Goal: Task Accomplishment & Management: Use online tool/utility

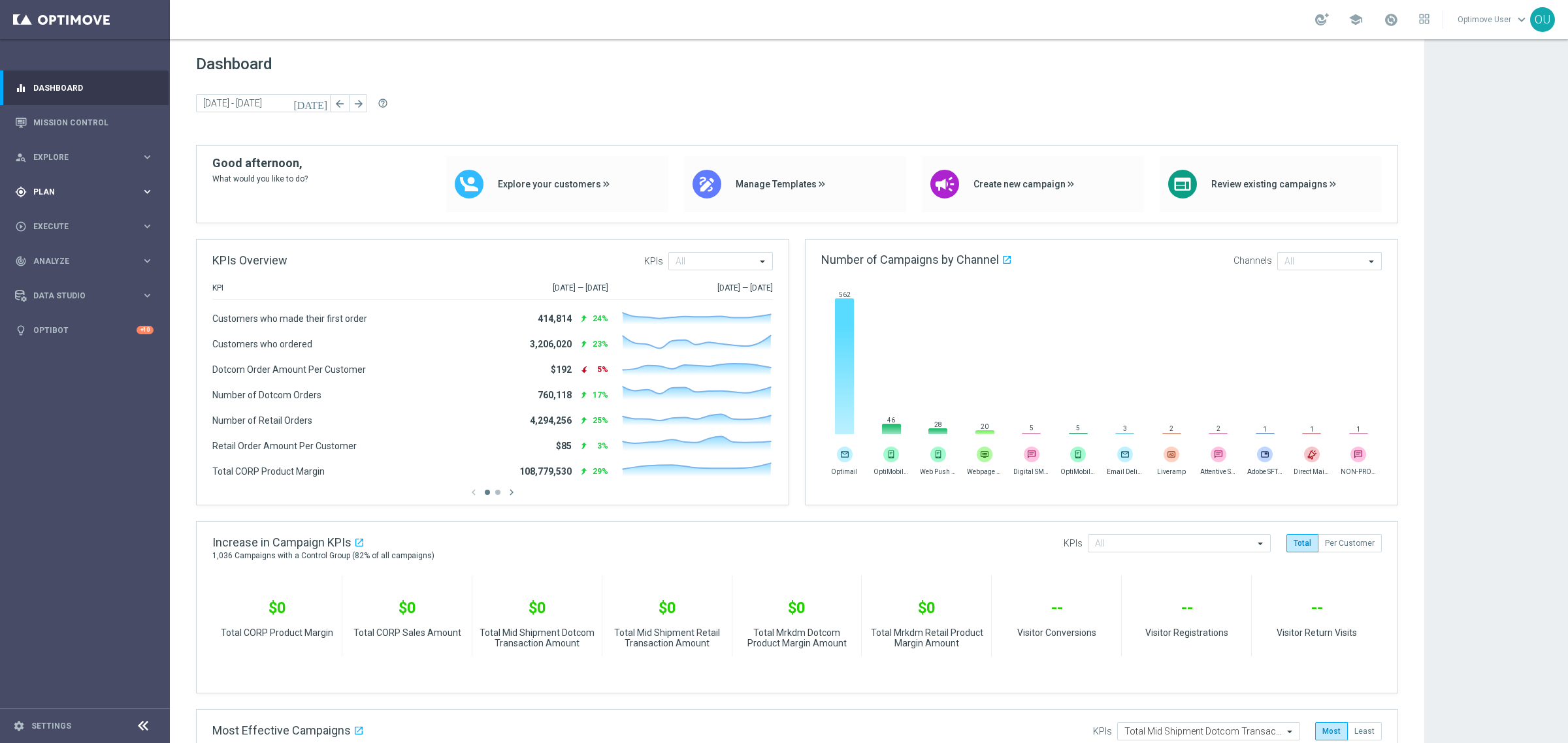
click at [51, 193] on span "Plan" at bounding box center [87, 192] width 108 height 8
click at [48, 256] on span "Templates" at bounding box center [81, 258] width 94 height 8
click at [64, 273] on link "Optimail" at bounding box center [88, 277] width 95 height 10
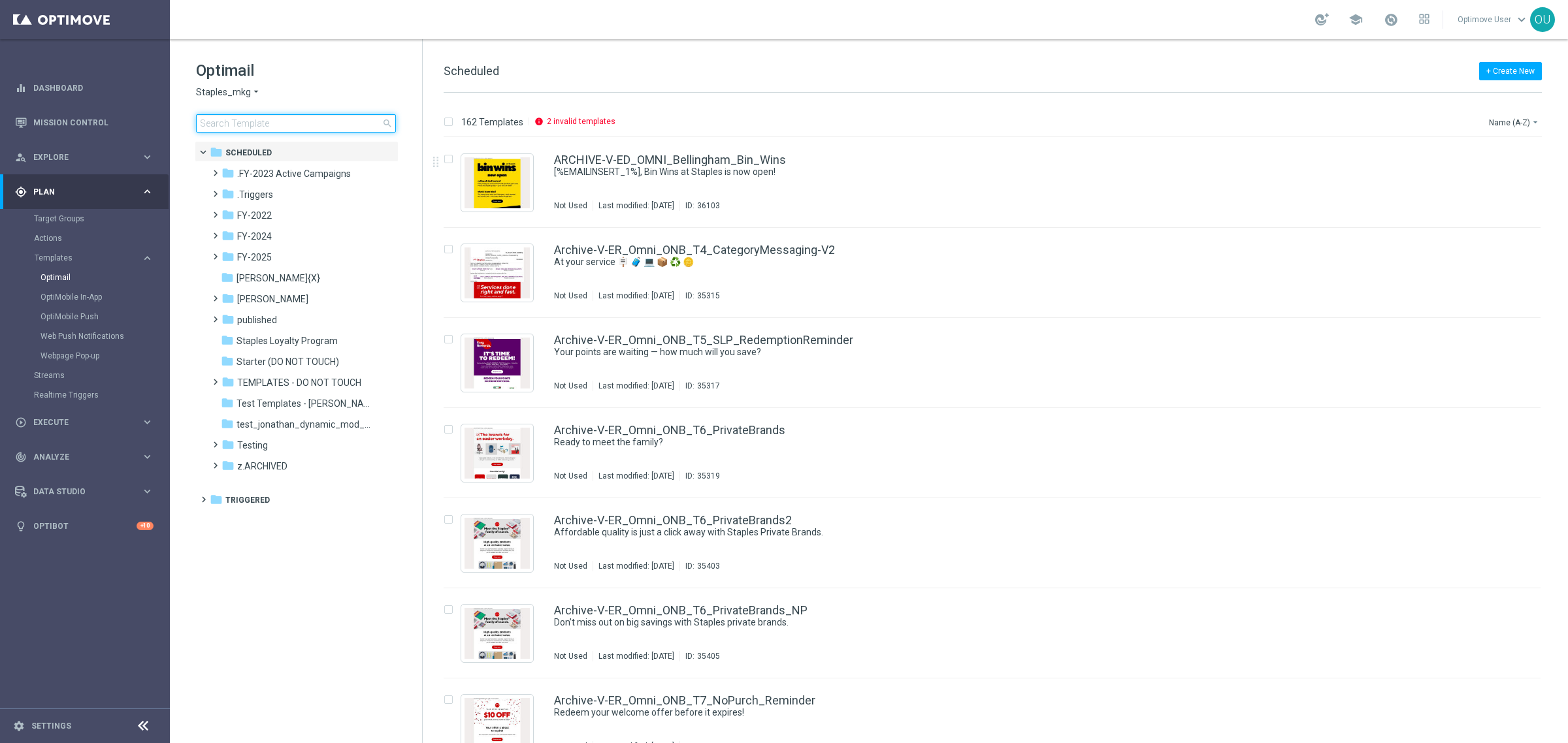
click at [233, 121] on input at bounding box center [296, 124] width 200 height 19
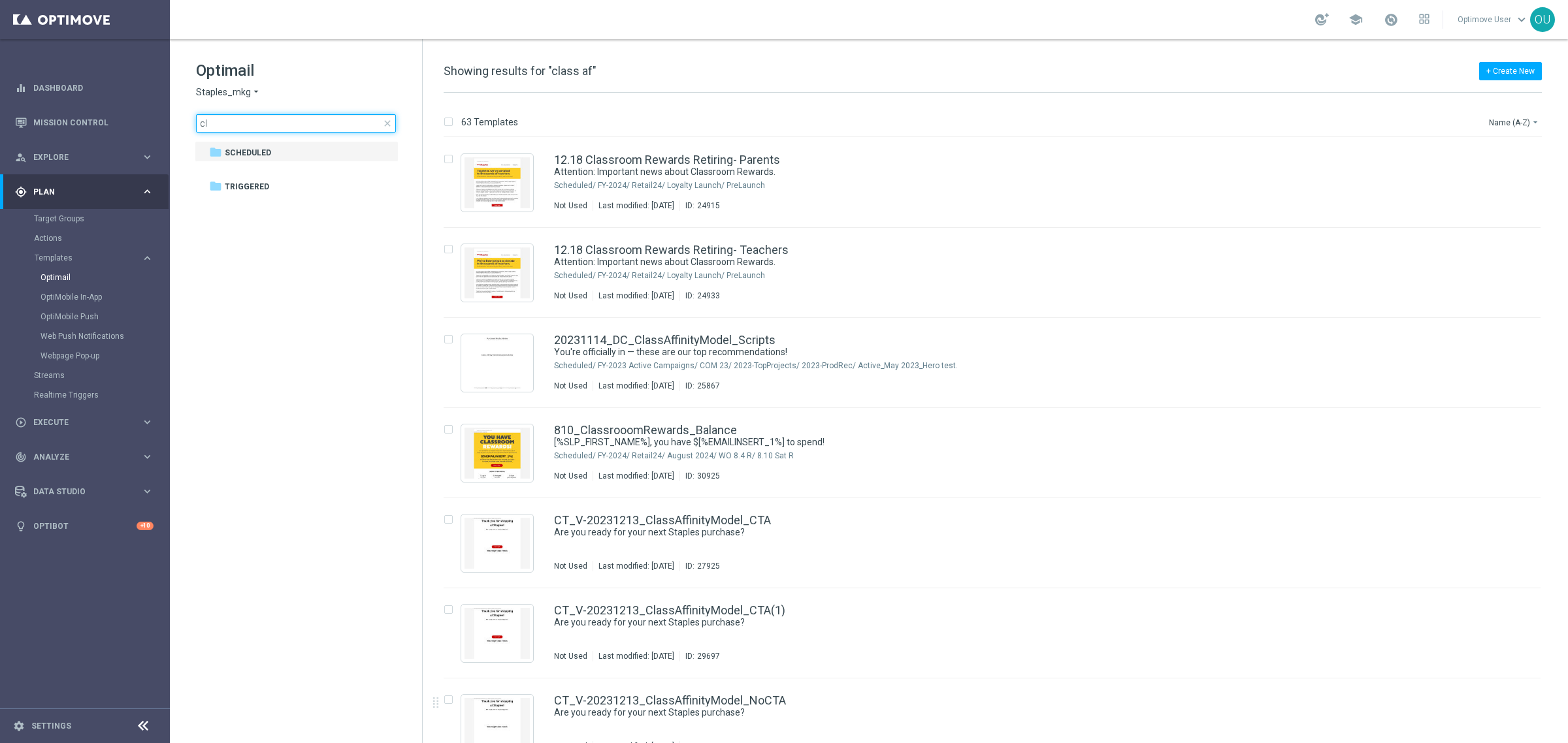
type input "c"
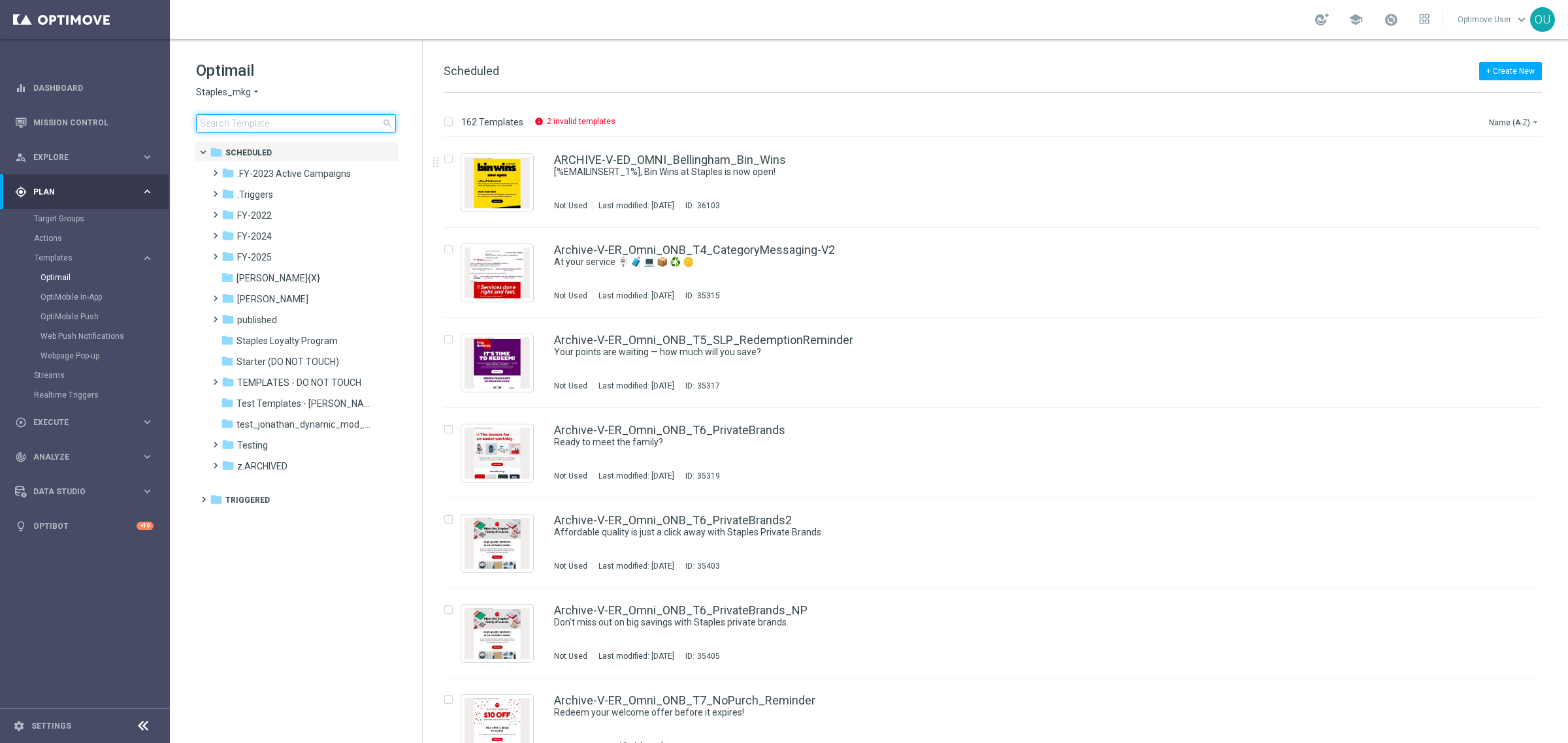
click at [298, 125] on input at bounding box center [296, 124] width 200 height 19
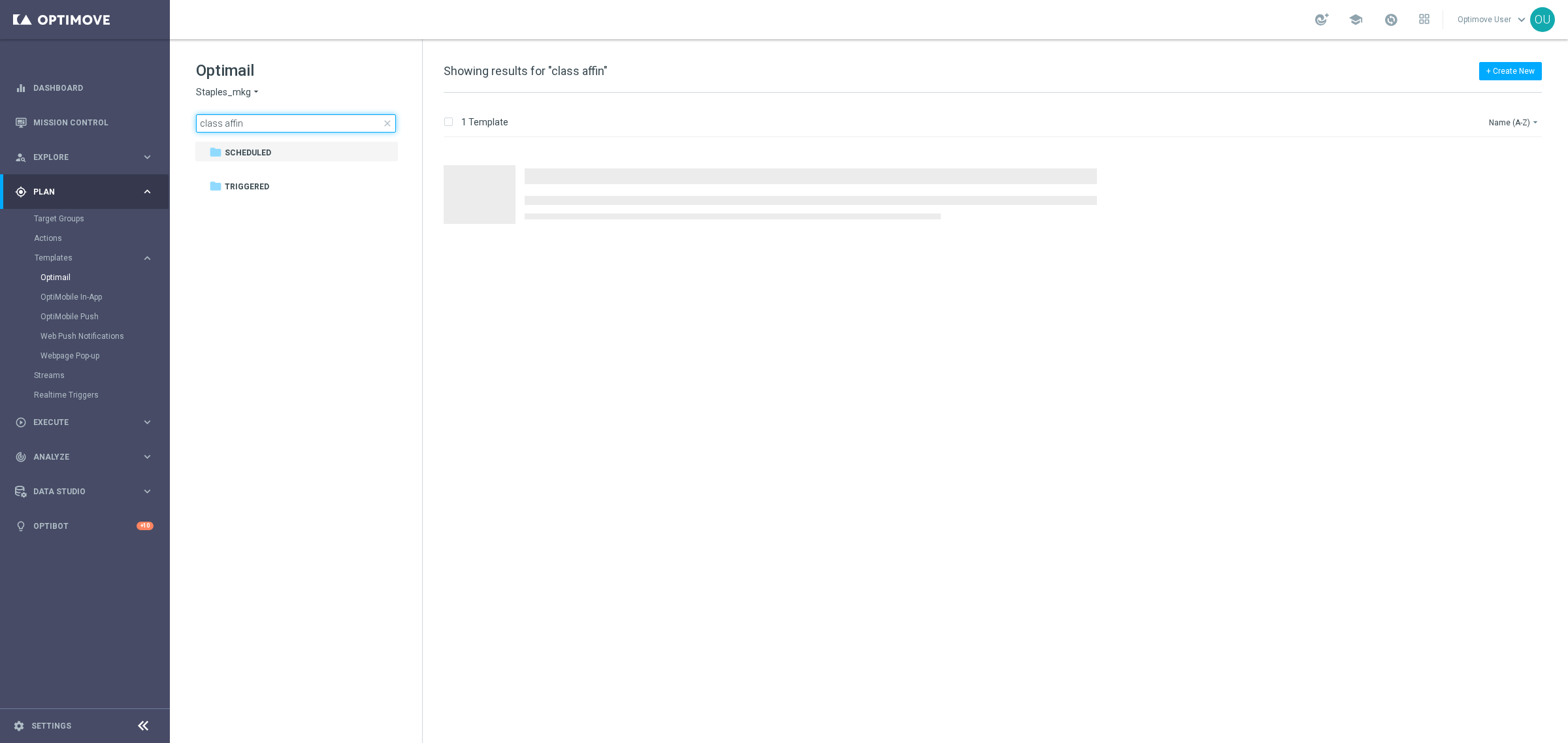
type input "class affini"
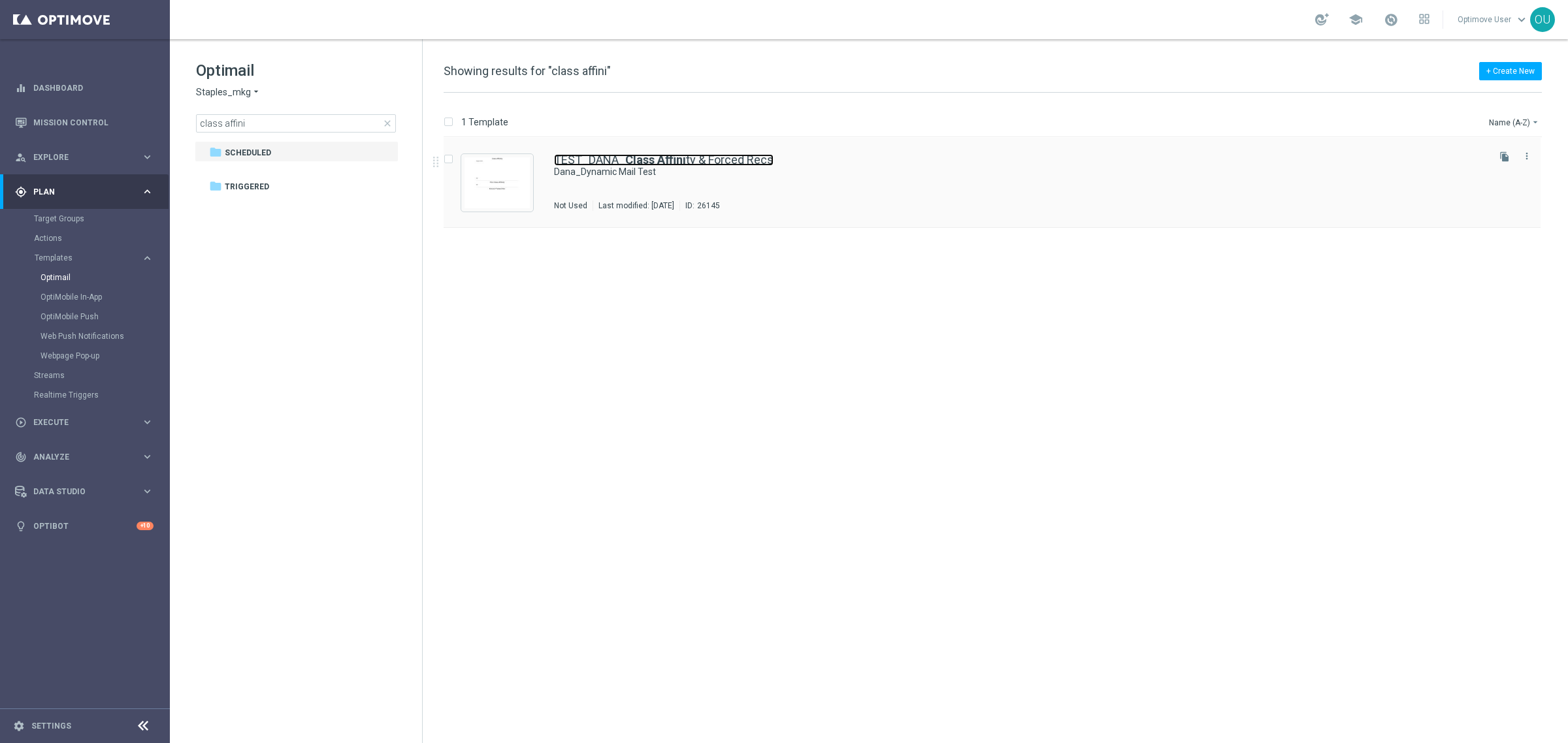
click at [742, 160] on link "TEST_DANA_ Class Affini ty & Forced Recs" at bounding box center [663, 160] width 219 height 12
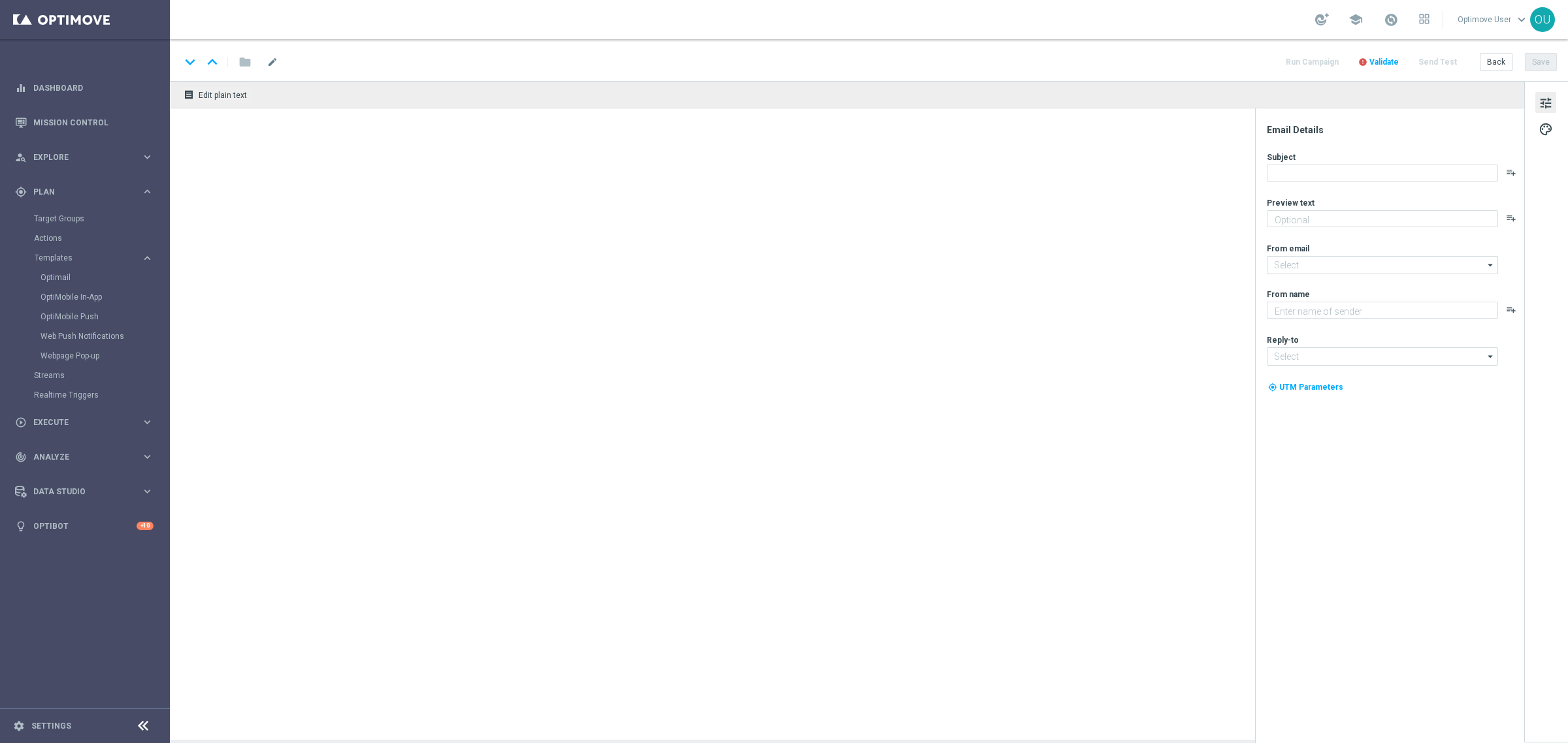
type textarea "Staples"
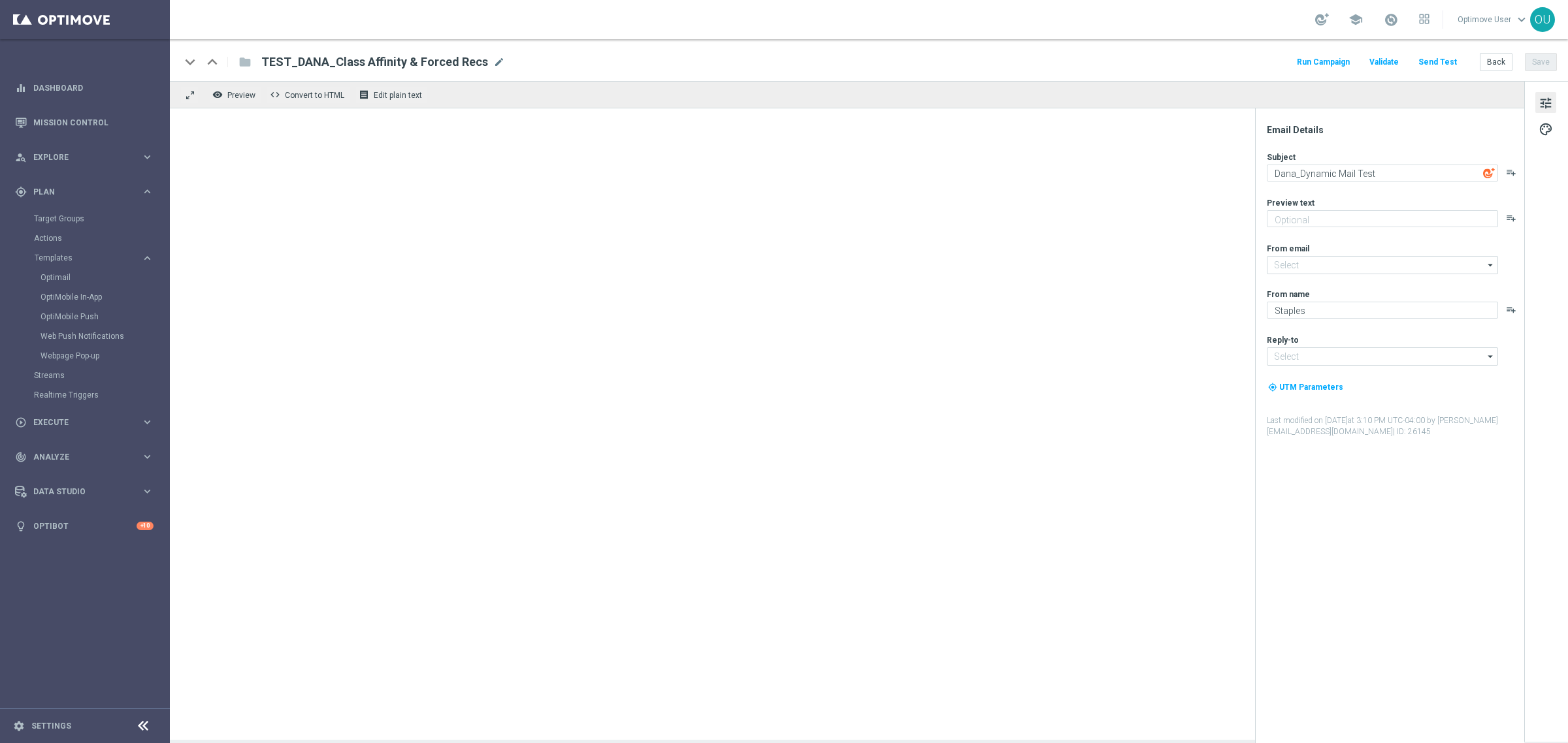
type input "[EMAIL_ADDRESS][DOMAIN_NAME]"
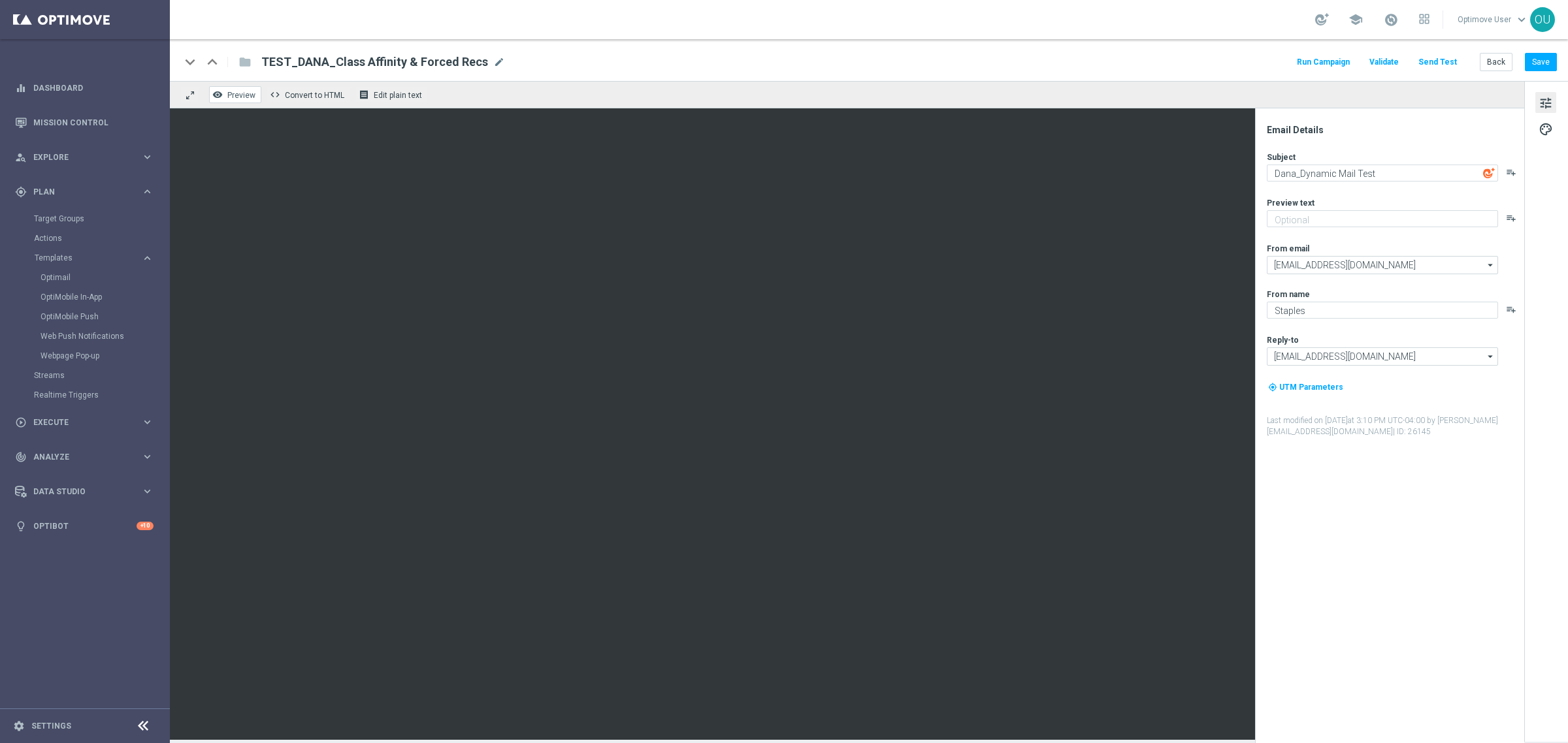
click at [248, 101] on button "remove_red_eye Preview" at bounding box center [235, 95] width 52 height 17
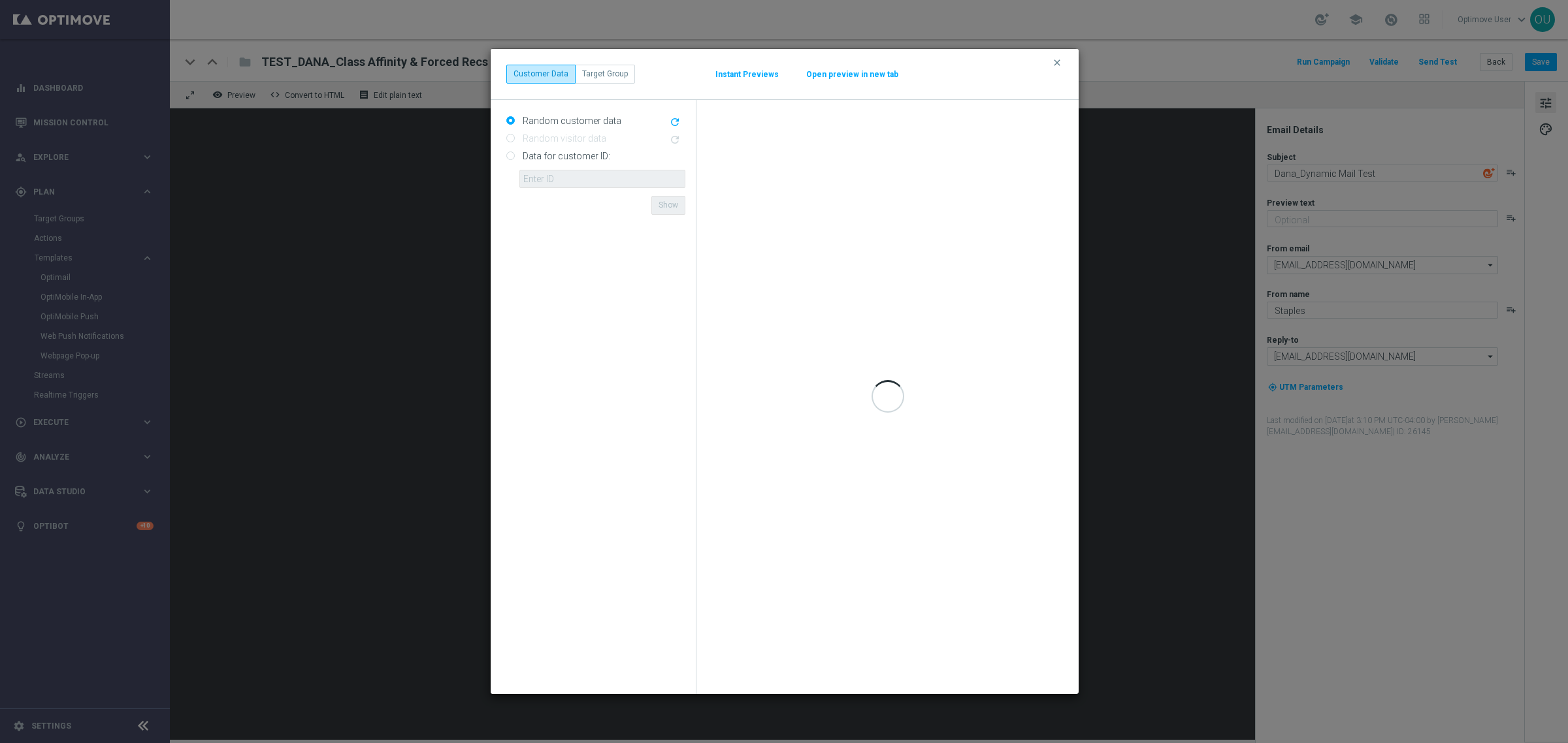
click at [565, 152] on label "Data for customer ID:" at bounding box center [564, 156] width 91 height 12
click at [515, 153] on input "Data for customer ID:" at bounding box center [510, 157] width 9 height 9
radio input "true"
click at [536, 180] on input "text" at bounding box center [602, 179] width 166 height 19
paste input "10030079325"
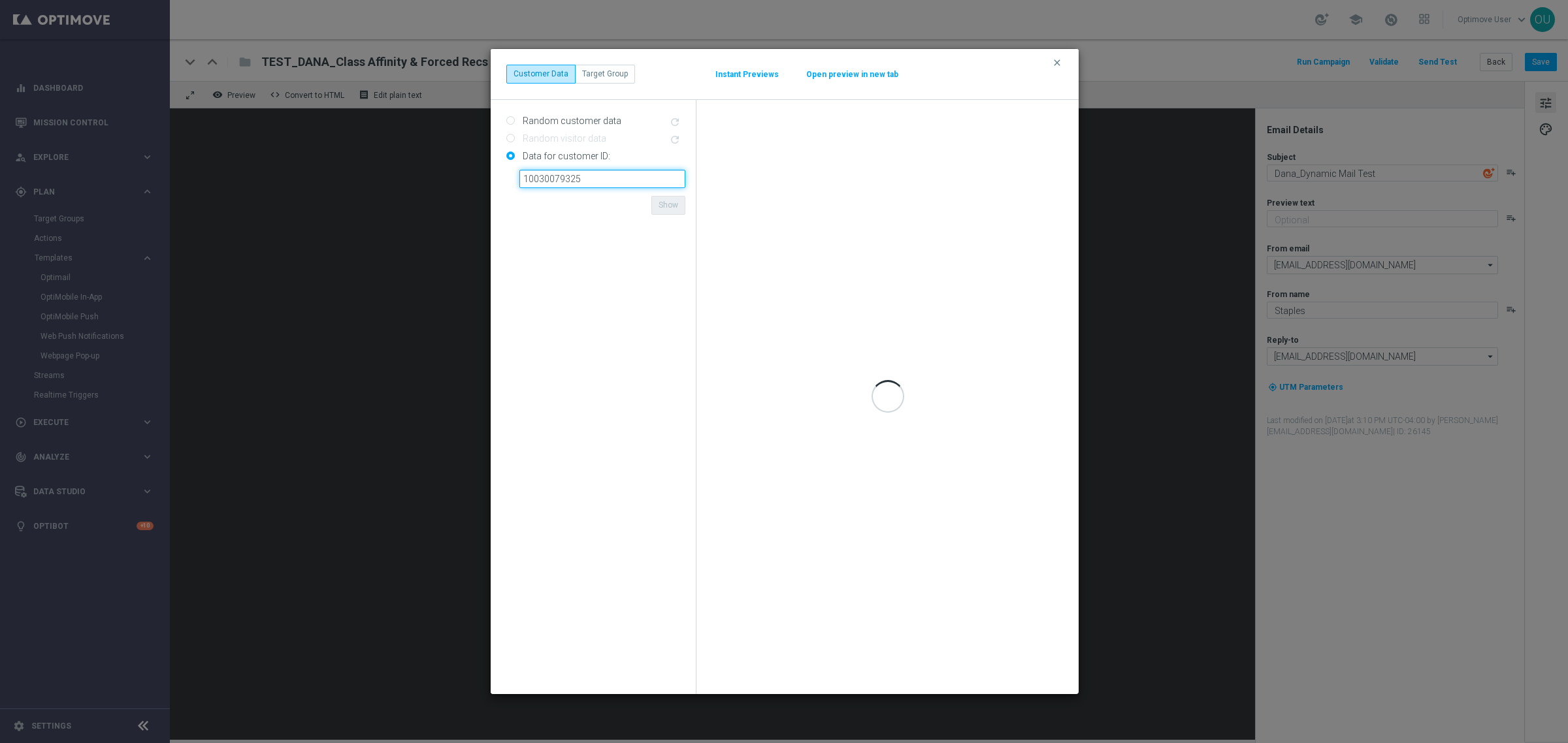
type input "10030079325"
click at [615, 211] on form "Random customer data refresh Random visitor data refresh Data for customer ID: …" at bounding box center [595, 397] width 179 height 573
click at [625, 204] on form "Random customer data refresh Random visitor data refresh Data for customer ID: …" at bounding box center [595, 397] width 179 height 573
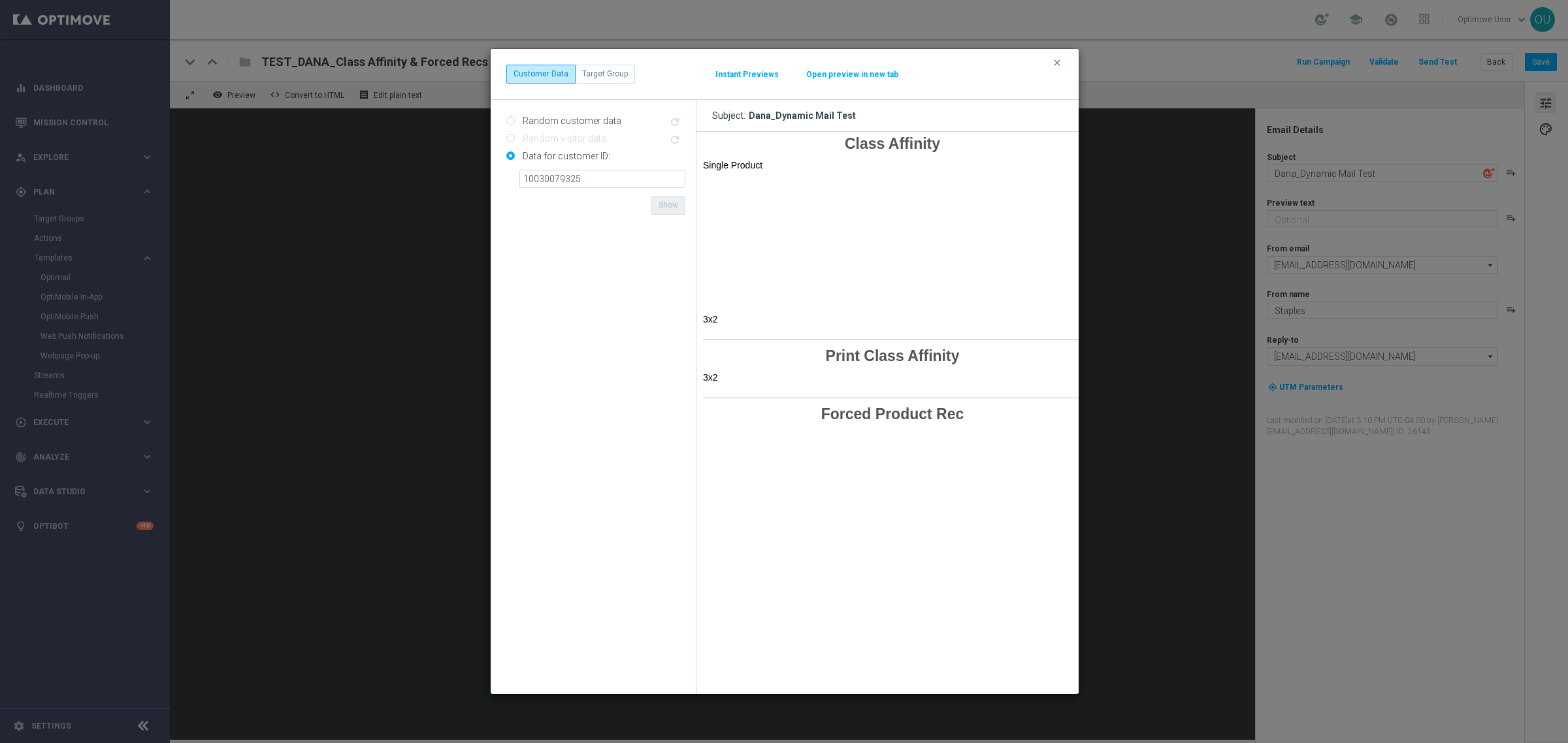
click at [624, 207] on form "Random customer data refresh Random visitor data refresh Data for customer ID: …" at bounding box center [595, 397] width 179 height 573
click at [629, 184] on input "10030079325" at bounding box center [602, 179] width 166 height 19
click at [635, 200] on form "Random customer data refresh Random visitor data refresh Data for customer ID: …" at bounding box center [595, 397] width 179 height 573
click at [584, 173] on input "10030079325" at bounding box center [602, 179] width 166 height 19
drag, startPoint x: 584, startPoint y: 173, endPoint x: 491, endPoint y: 180, distance: 93.3
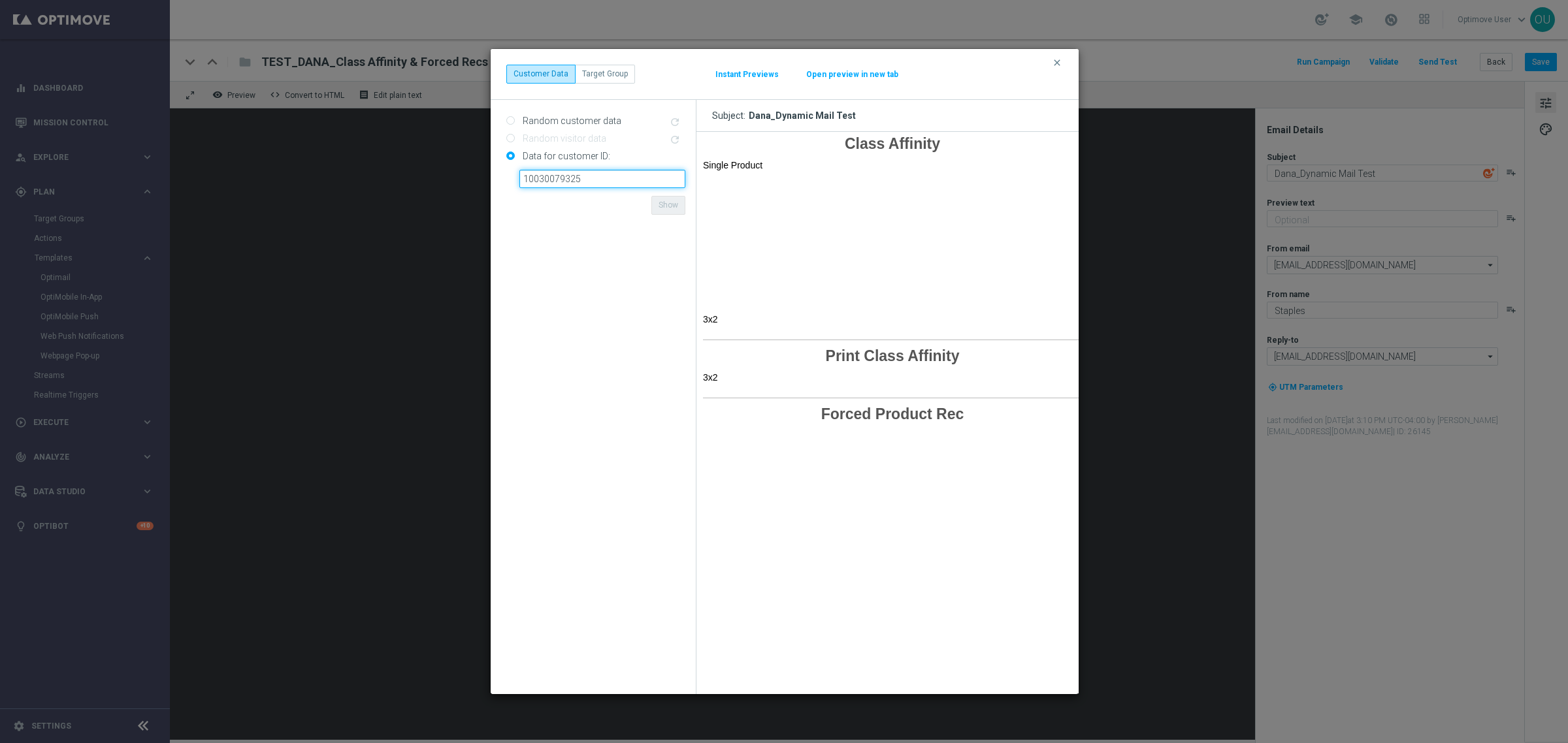
click at [491, 180] on div "Random customer data refresh Random visitor data refresh Data for customer ID: …" at bounding box center [594, 397] width 206 height 594
click at [622, 201] on form "Random customer data refresh Random visitor data refresh Data for customer ID: …" at bounding box center [595, 397] width 179 height 573
click at [835, 73] on button "Open preview in new tab" at bounding box center [852, 74] width 94 height 10
click at [1059, 60] on icon "clear" at bounding box center [1056, 62] width 10 height 10
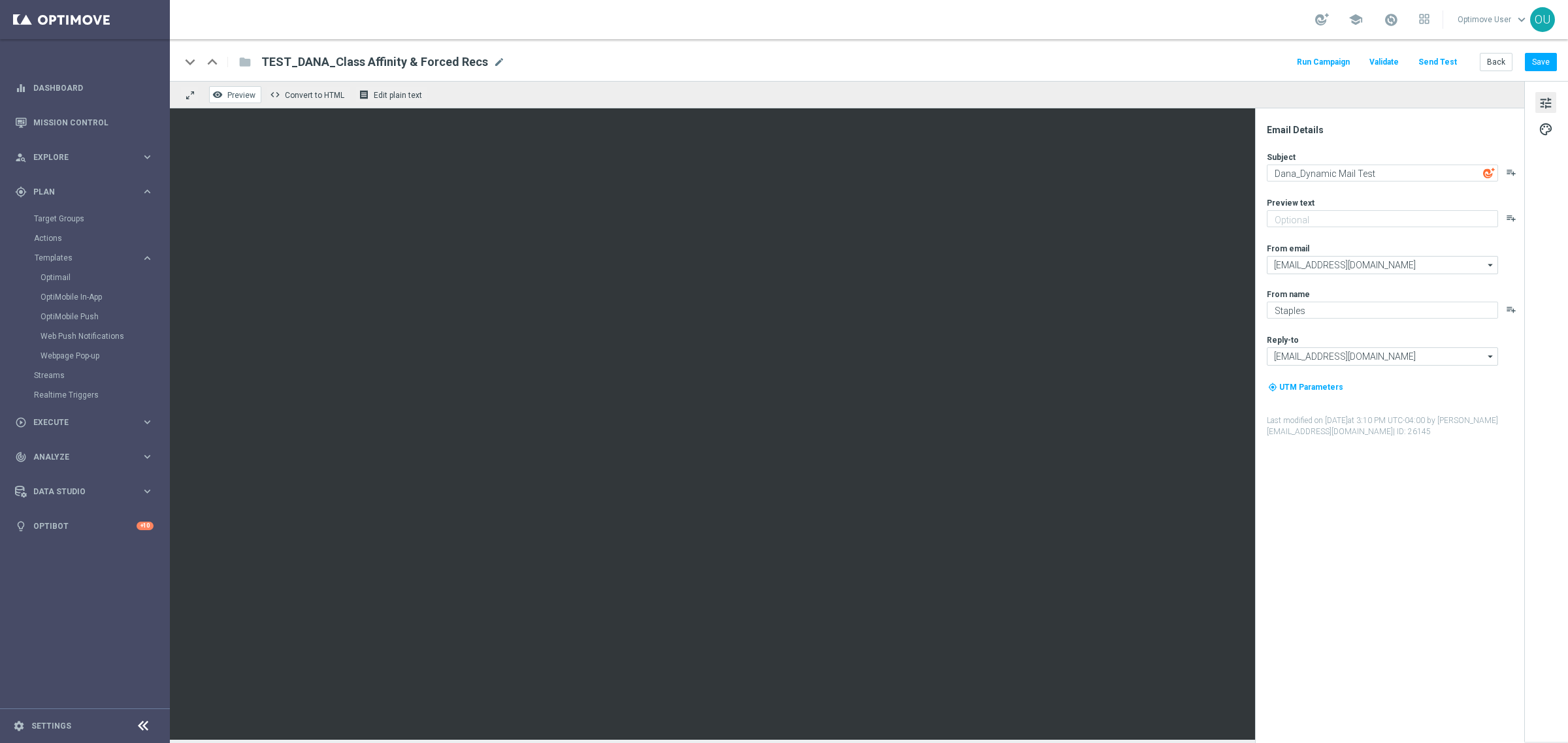
click at [252, 96] on span "Preview" at bounding box center [241, 95] width 28 height 9
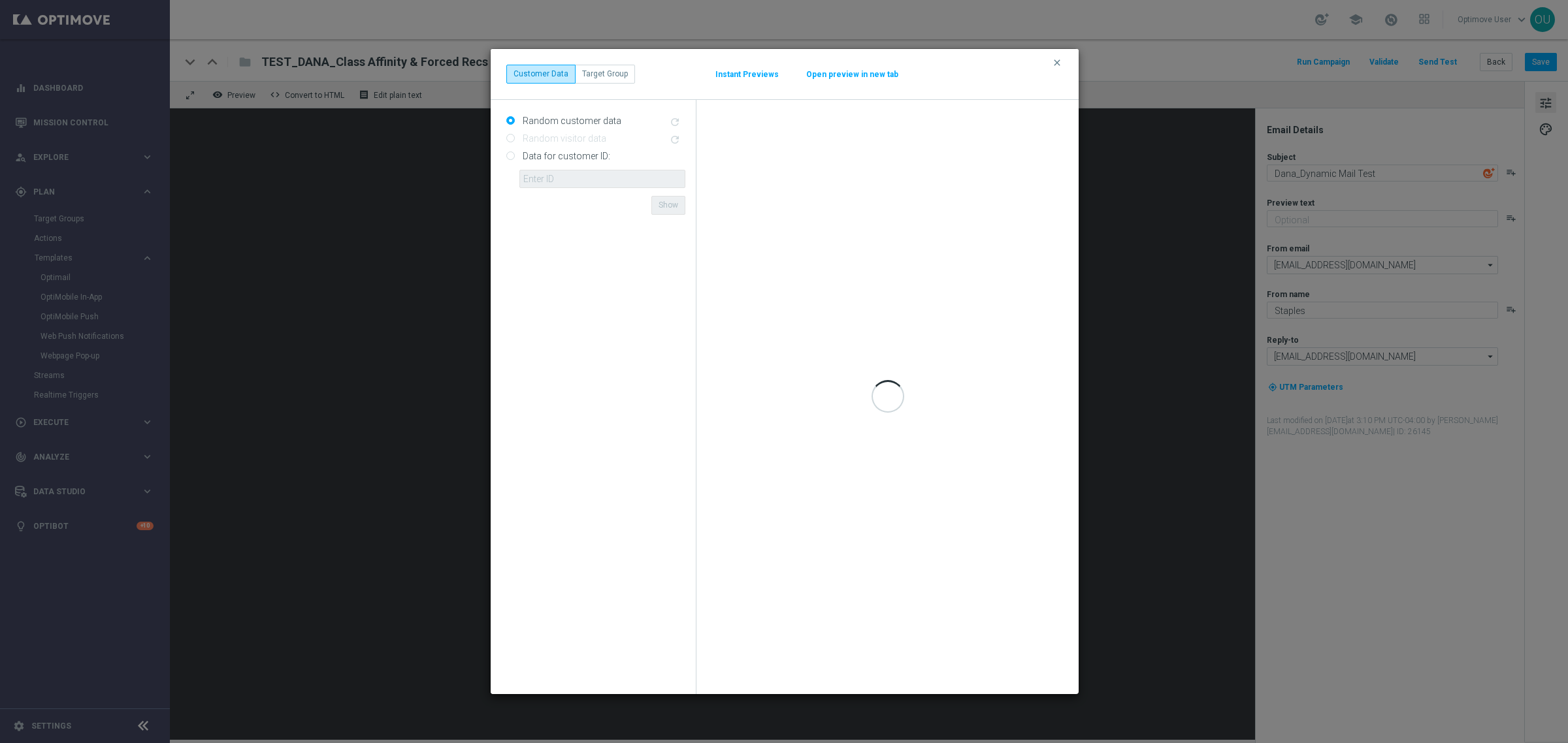
click at [509, 158] on input "Data for customer ID:" at bounding box center [510, 157] width 9 height 9
radio input "true"
click at [577, 180] on input "text" at bounding box center [602, 179] width 166 height 19
paste input "10030079325"
type input "10030079325"
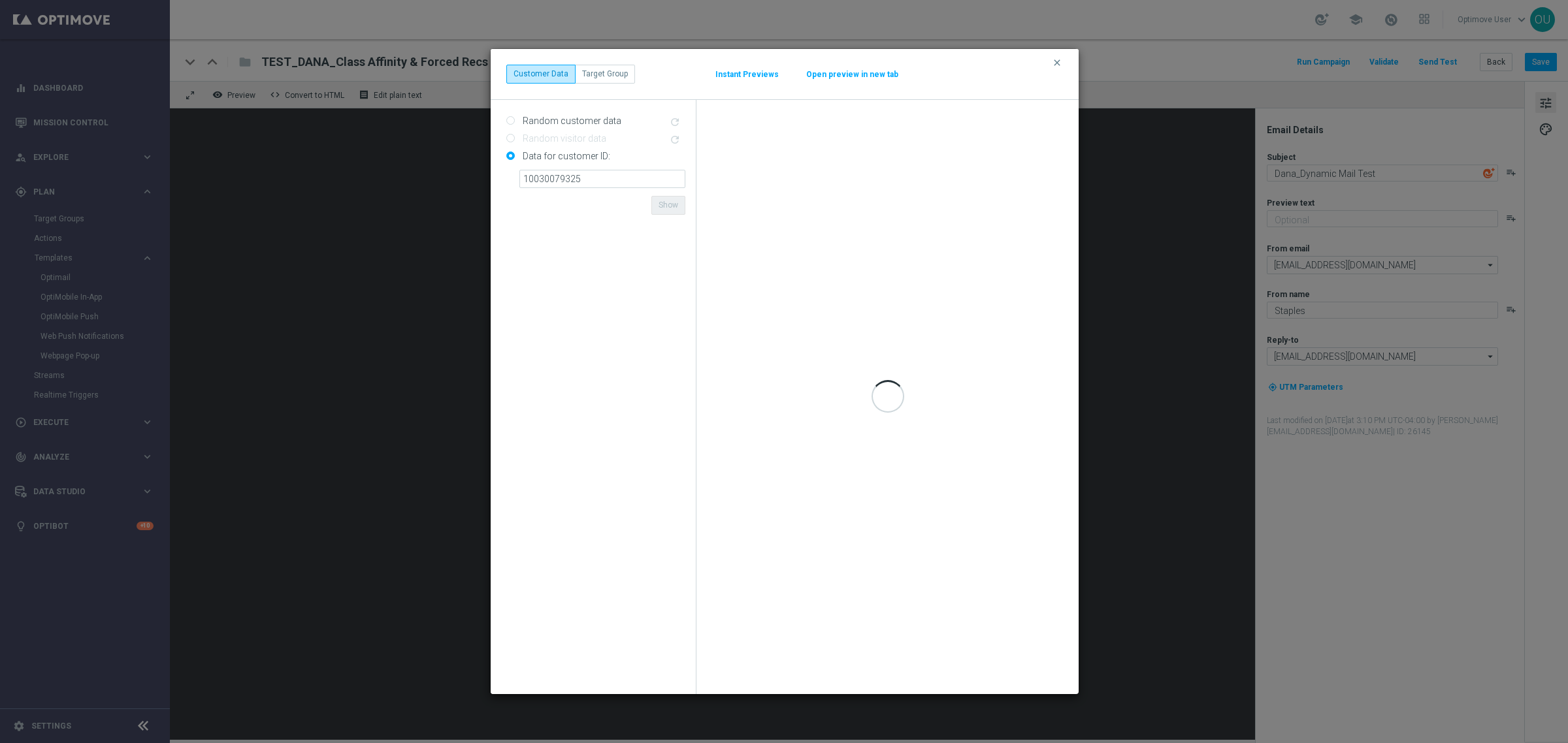
click at [629, 203] on form "Random customer data refresh Random visitor data refresh Data for customer ID: …" at bounding box center [595, 397] width 179 height 573
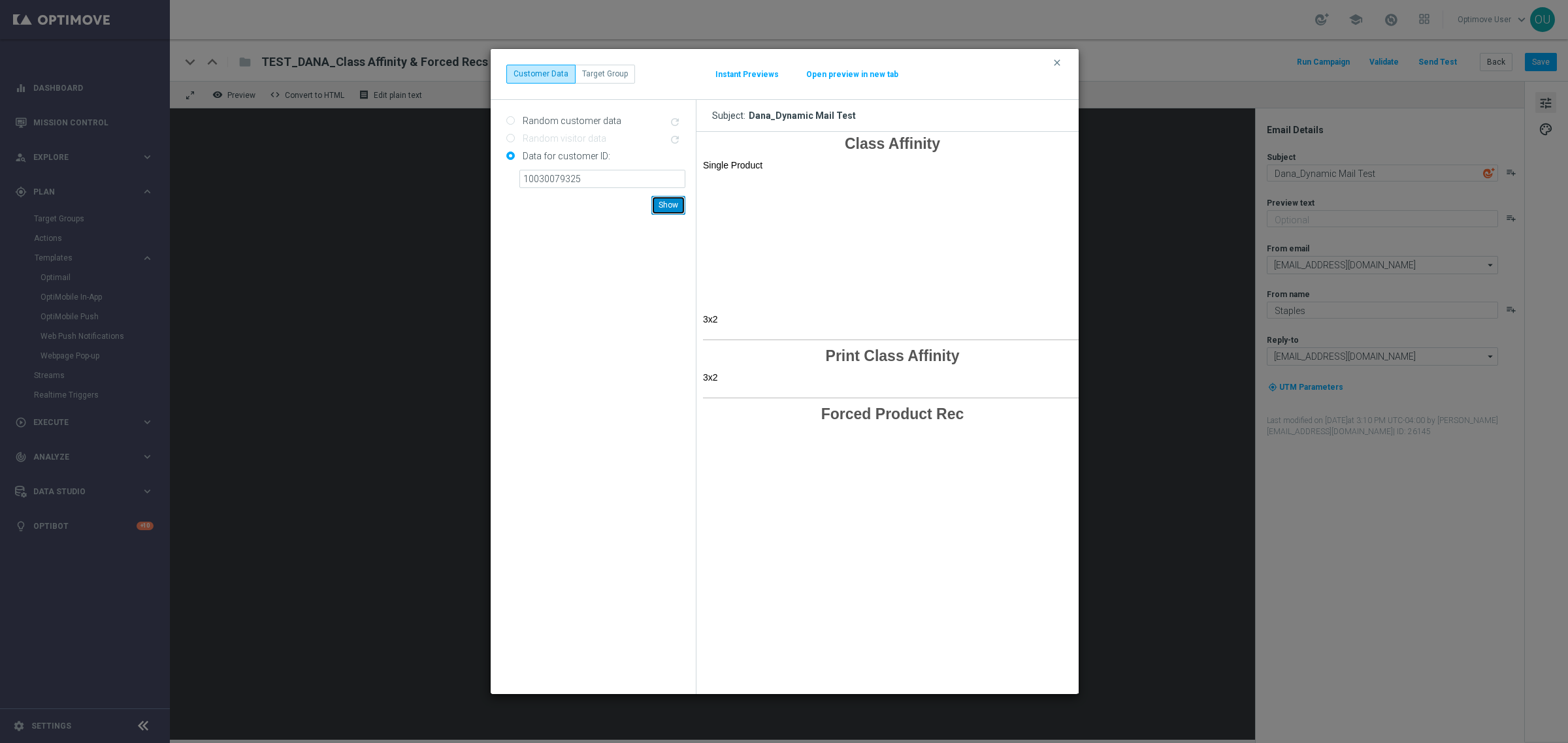
click at [677, 208] on button "Show" at bounding box center [668, 205] width 34 height 19
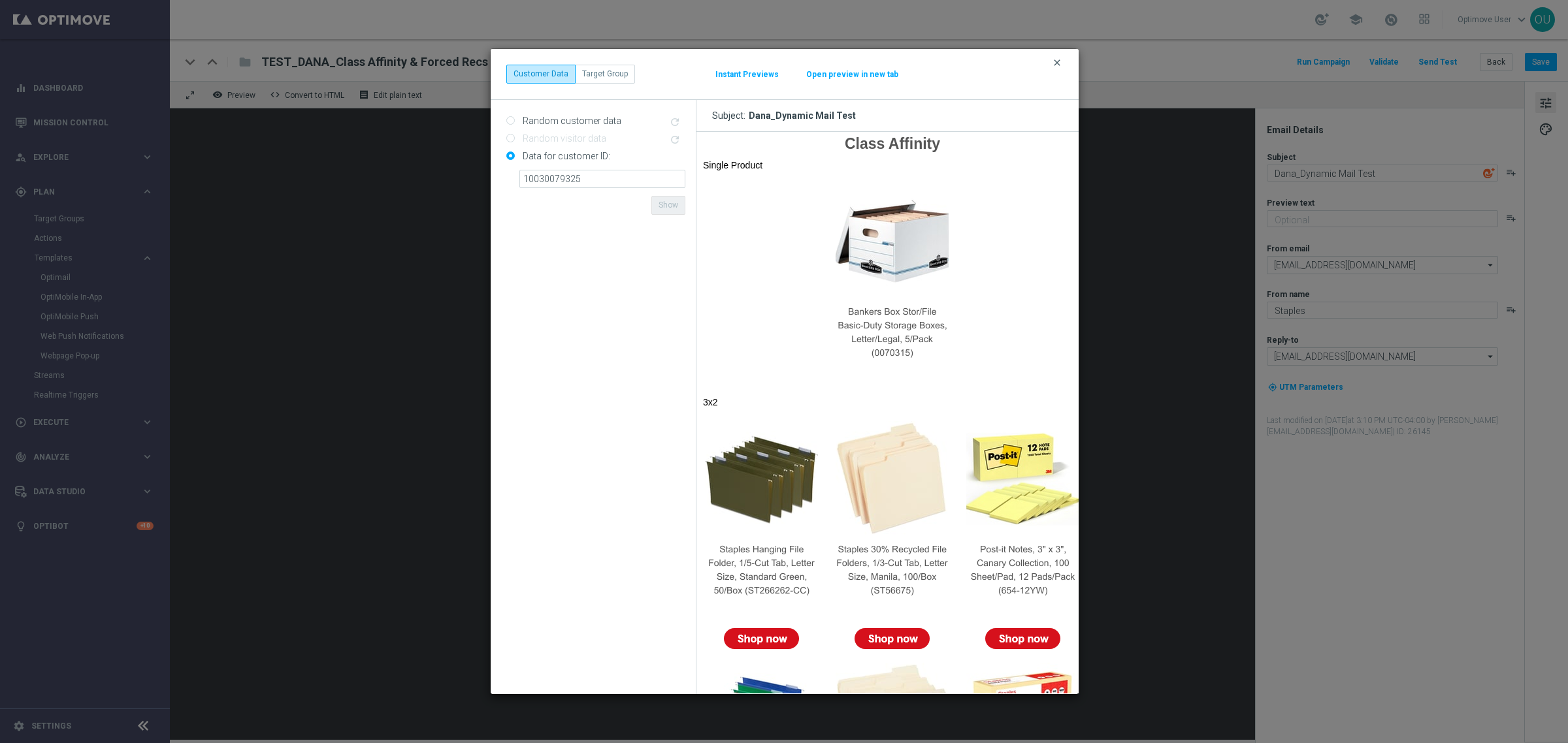
click at [1060, 67] on icon "clear" at bounding box center [1056, 62] width 10 height 10
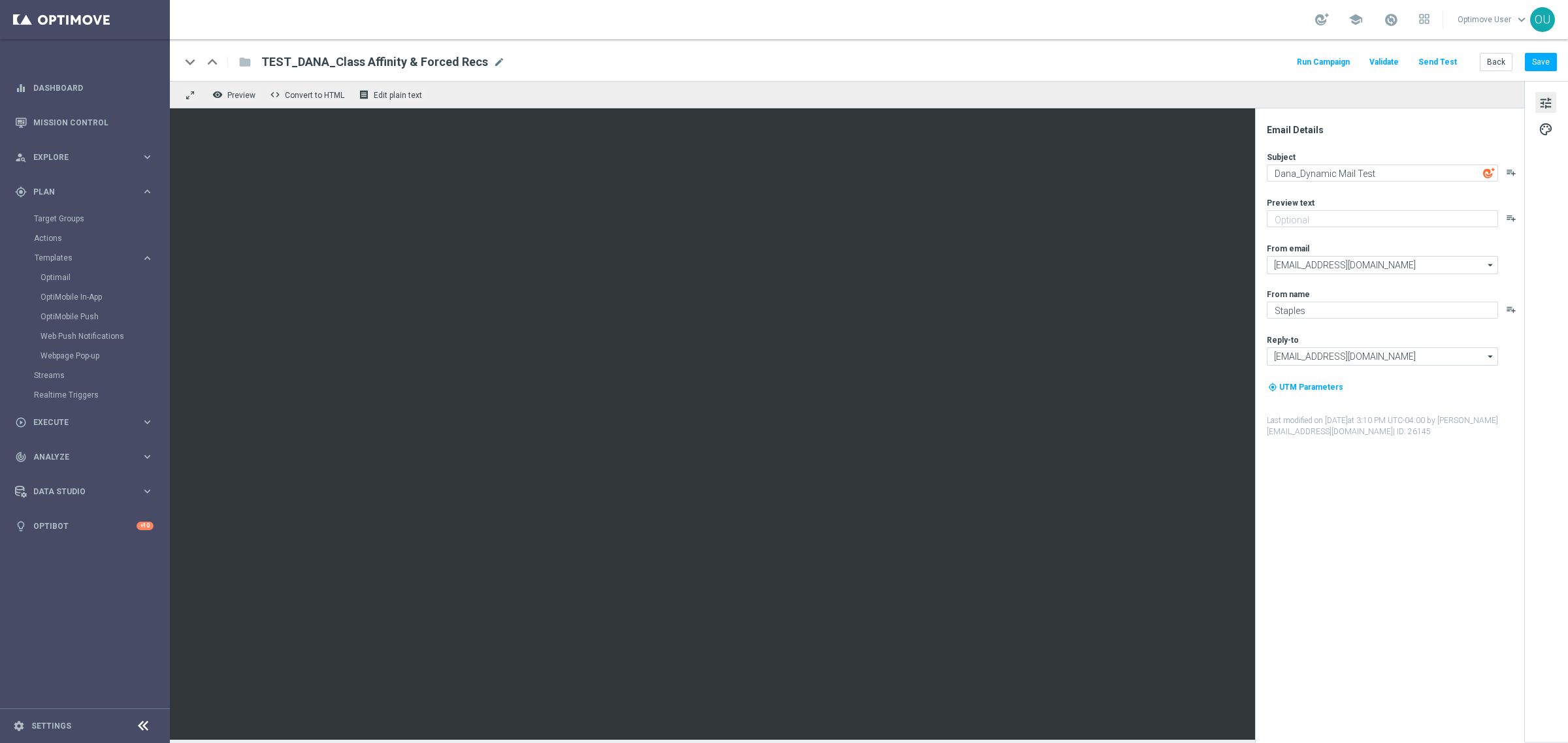
click at [1521, 655] on div "Email Details Subject Dana_Dynamic Mail Test playlist_add Preview text playlist…" at bounding box center [1392, 433] width 260 height 619
click at [229, 89] on button "remove_red_eye Preview" at bounding box center [235, 95] width 52 height 17
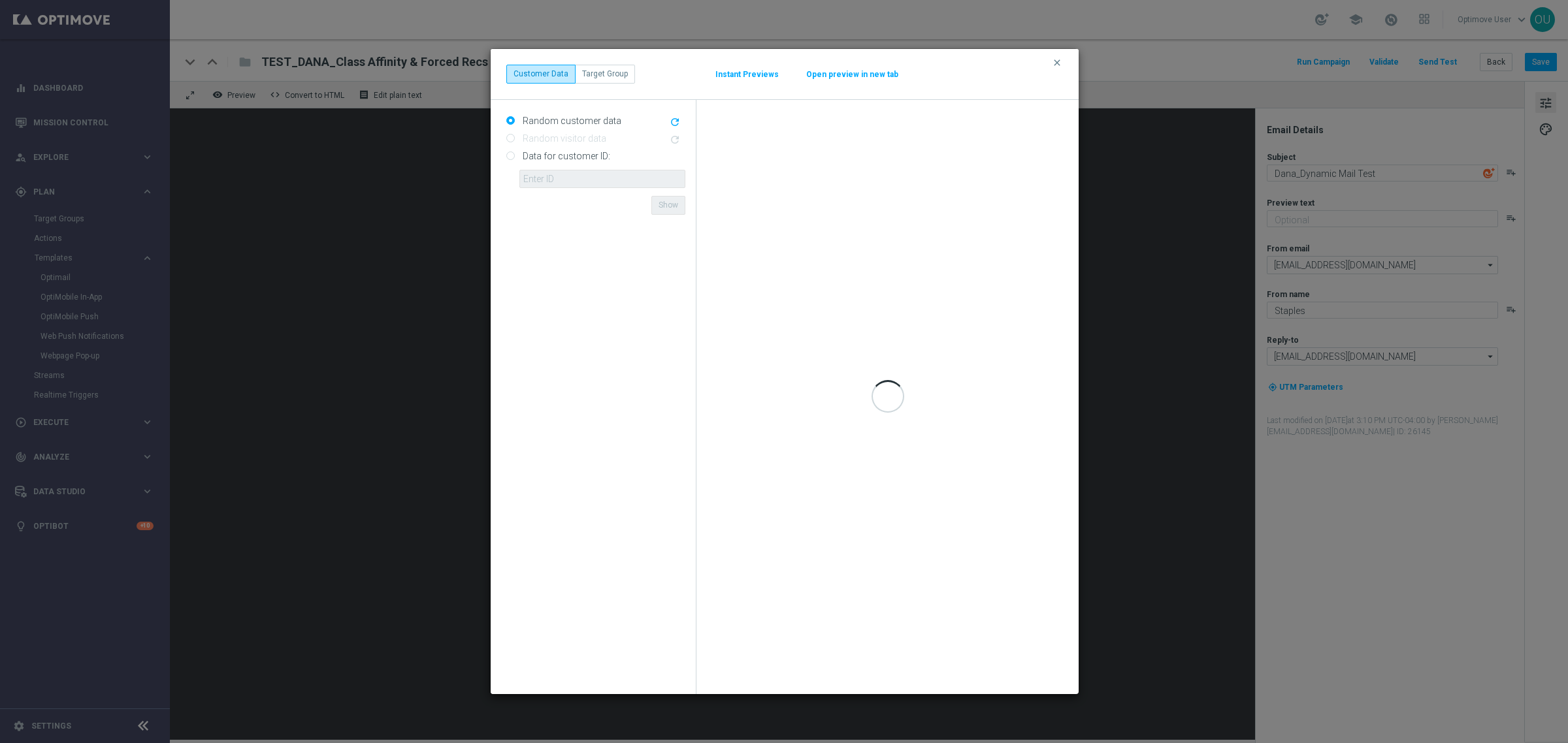
click at [510, 157] on input "Data for customer ID:" at bounding box center [510, 157] width 9 height 9
radio input "true"
click at [550, 180] on input "text" at bounding box center [602, 179] width 166 height 19
paste input "10030079325"
type input "10030079325"
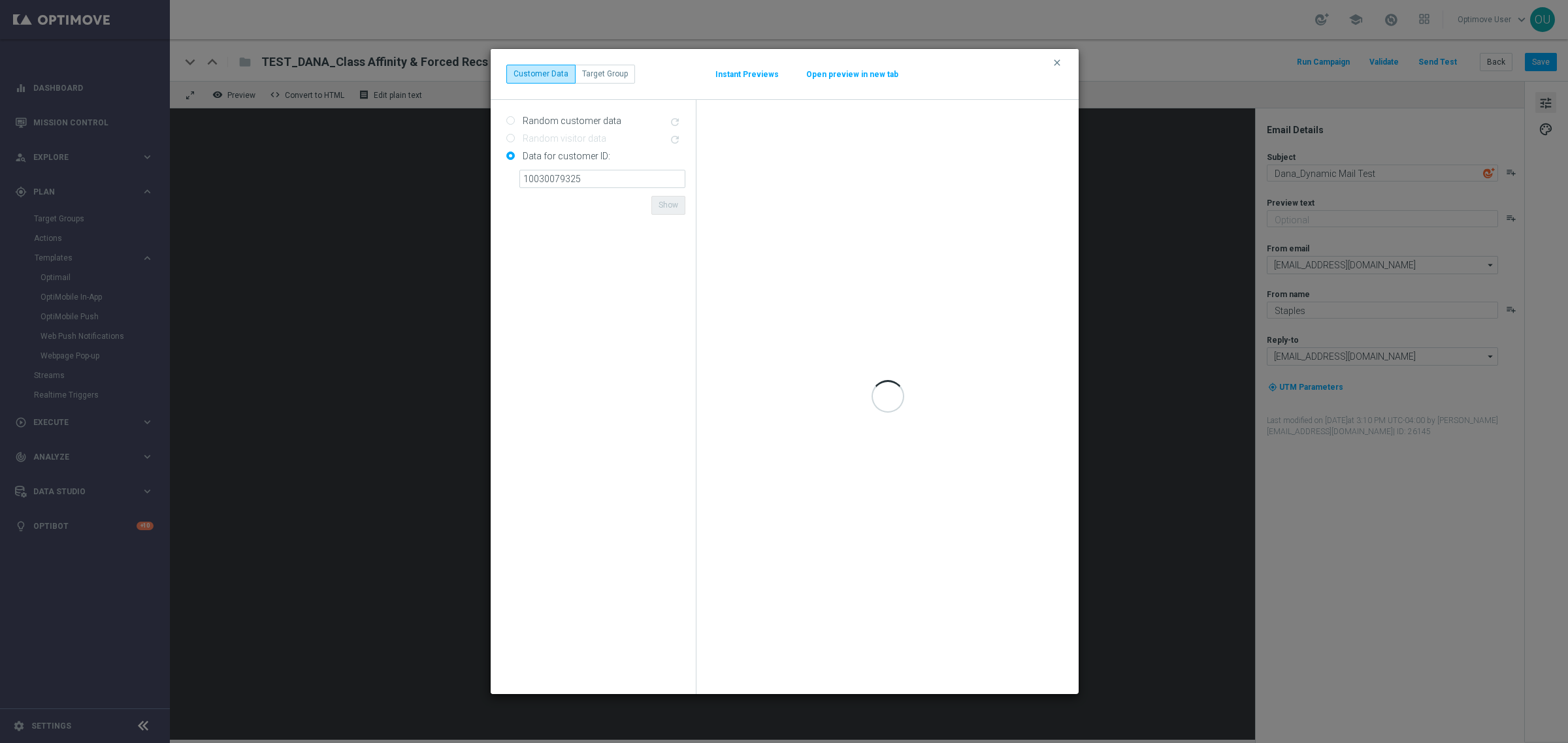
click at [627, 204] on form "Random customer data refresh Random visitor data refresh Data for customer ID: …" at bounding box center [595, 397] width 179 height 573
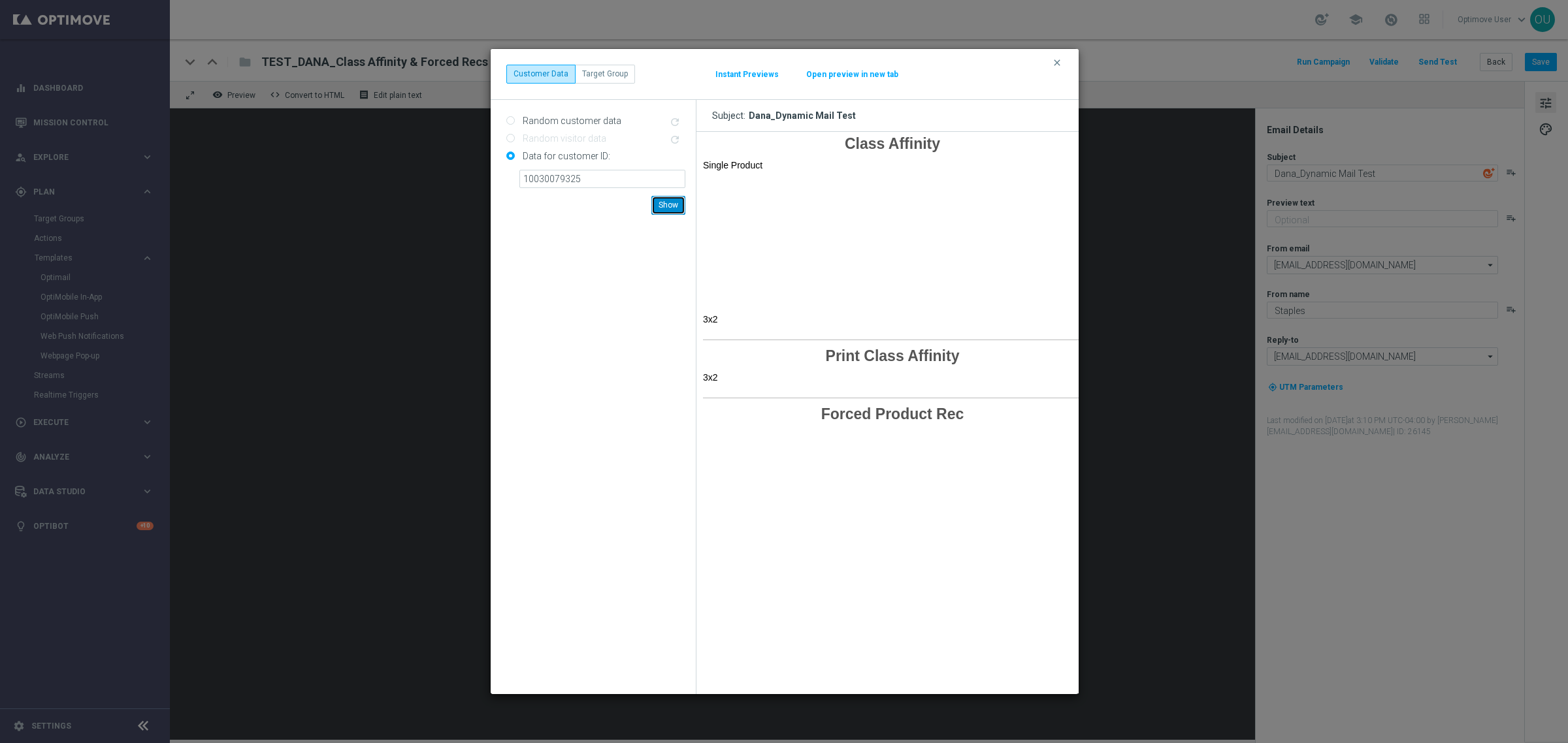
click at [663, 199] on button "Show" at bounding box center [668, 205] width 34 height 19
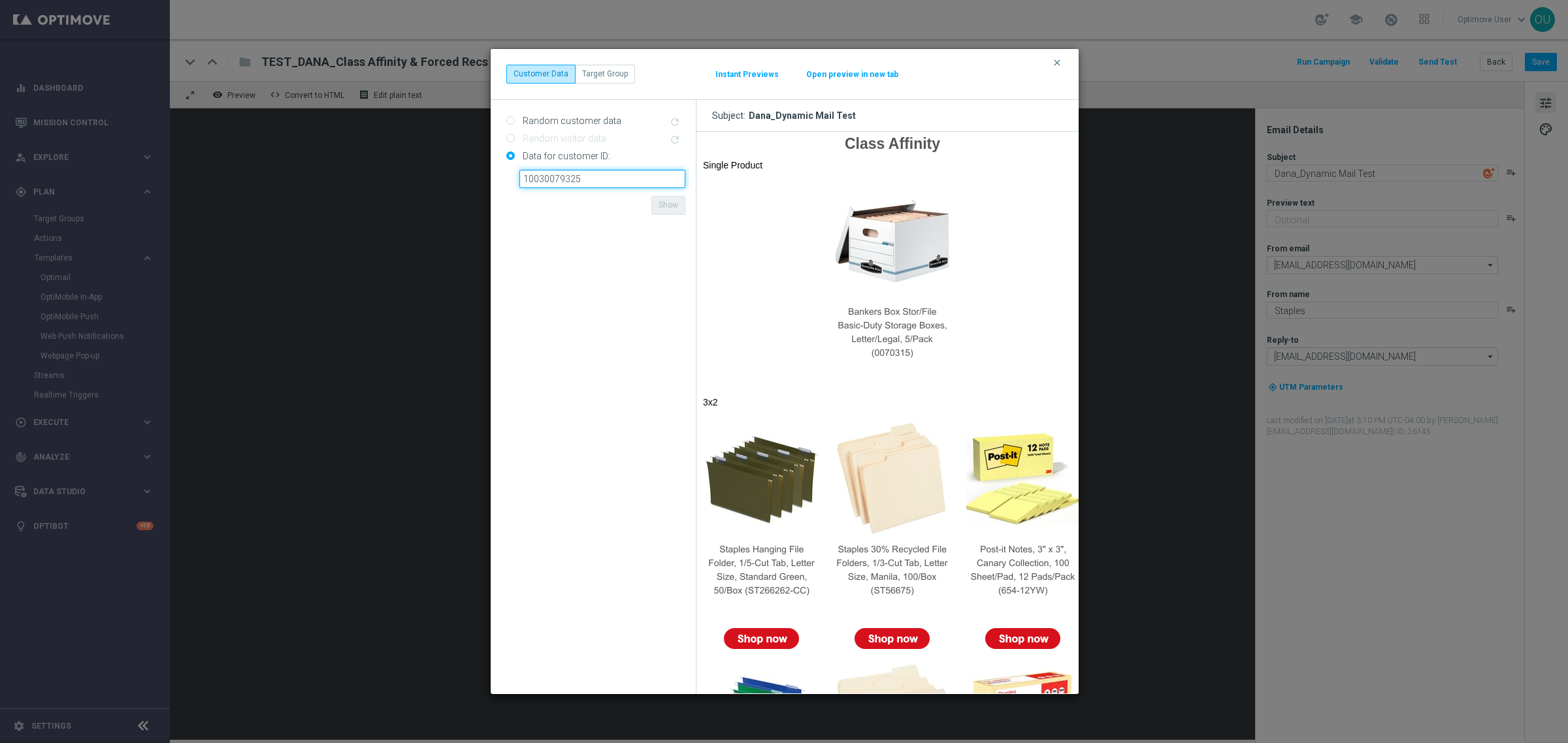
click at [556, 185] on input "10030079325" at bounding box center [602, 179] width 166 height 19
click at [1054, 63] on icon "clear" at bounding box center [1056, 62] width 10 height 10
